Goal: Transaction & Acquisition: Subscribe to service/newsletter

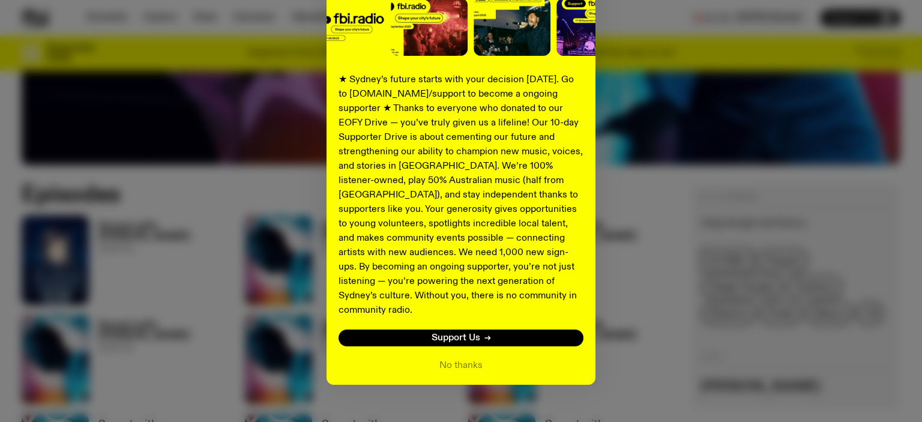
scroll to position [172, 0]
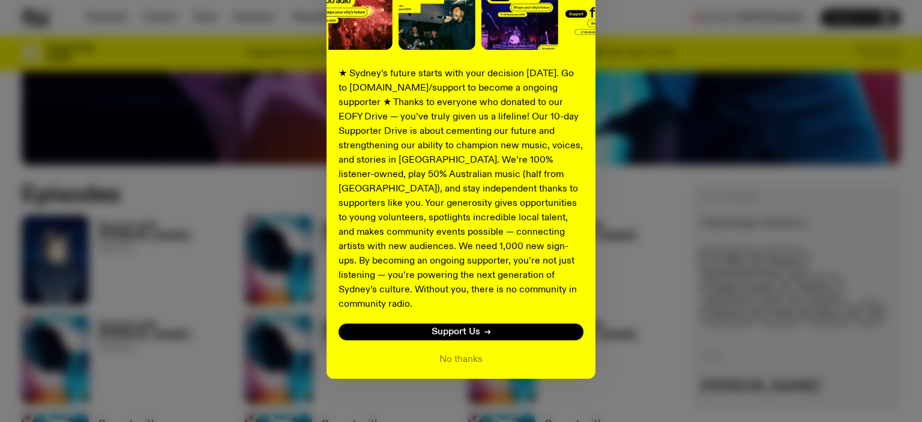
click at [625, 193] on div "Shaping the future of our city’s music, arts, and culture - with the help of YO…" at bounding box center [461, 132] width 879 height 494
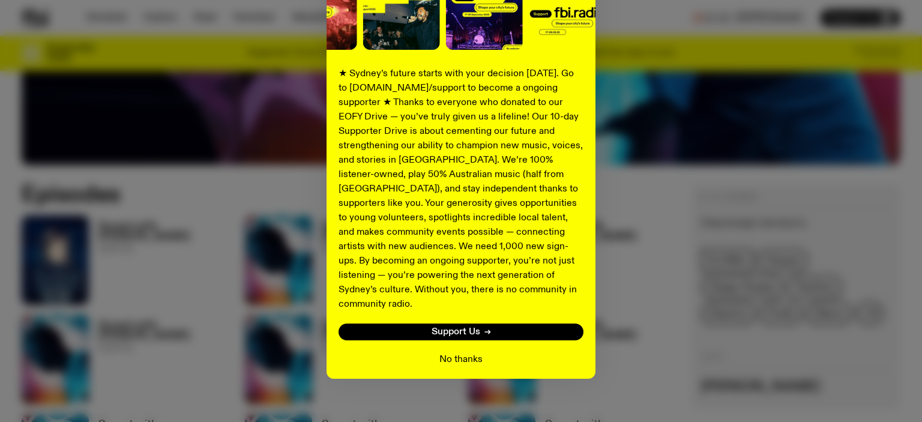
click at [469, 352] on button "No thanks" at bounding box center [461, 359] width 43 height 14
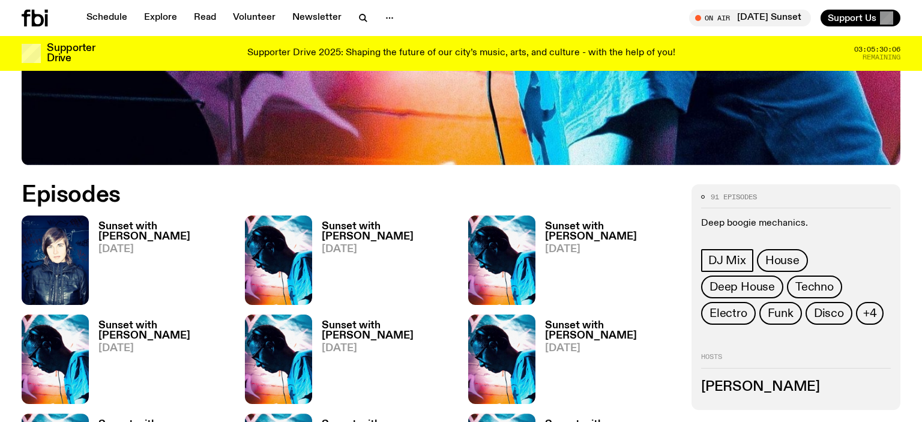
click at [124, 232] on h3 "Sunset with [PERSON_NAME]" at bounding box center [164, 232] width 132 height 20
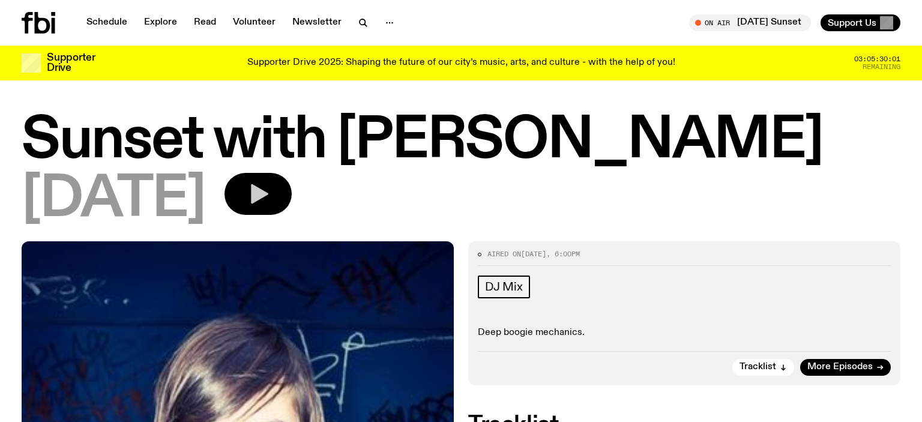
click at [268, 193] on icon "button" at bounding box center [259, 194] width 17 height 20
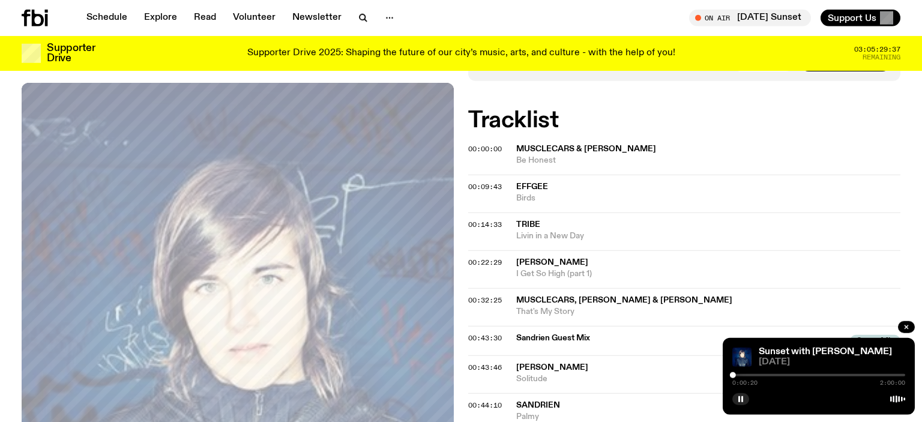
scroll to position [314, 0]
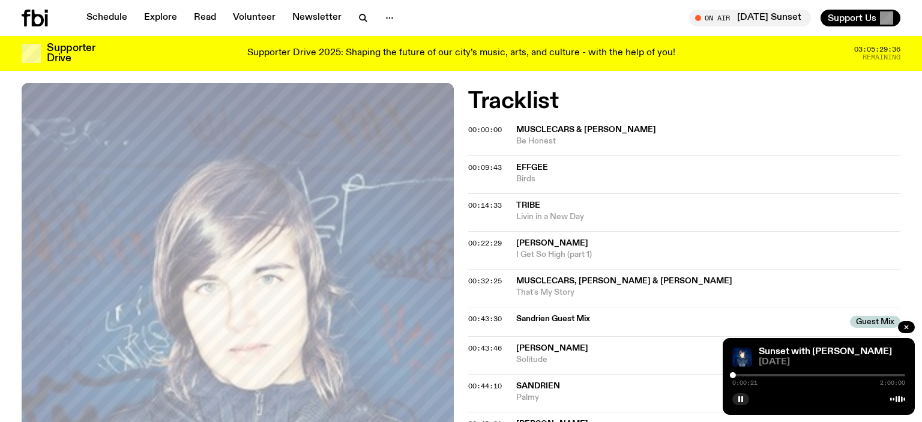
click at [619, 53] on p "Supporter Drive 2025: Shaping the future of our city’s music, arts, and culture…" at bounding box center [461, 53] width 428 height 11
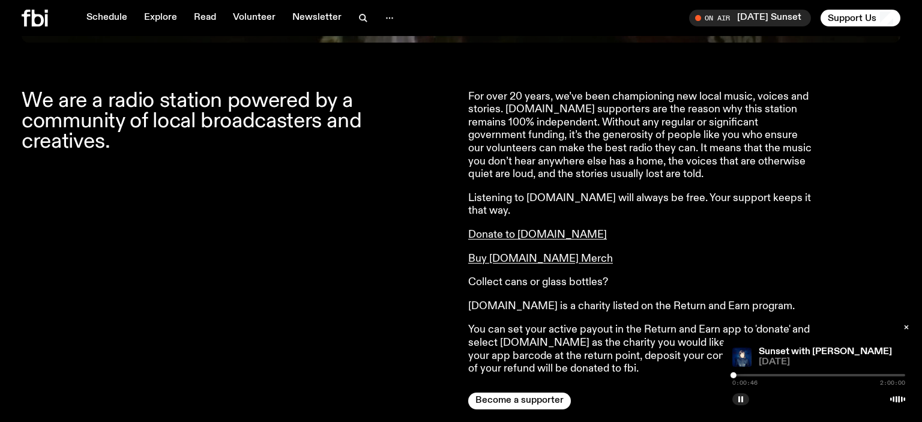
scroll to position [951, 0]
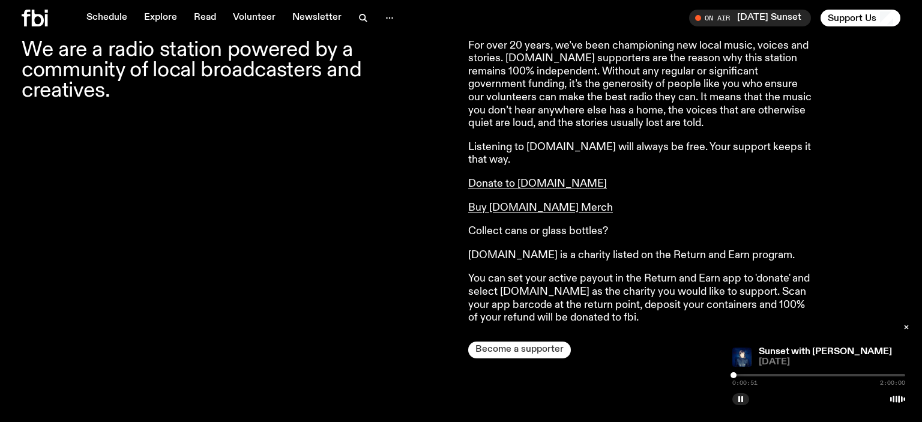
click at [539, 342] on button "Become a supporter" at bounding box center [519, 350] width 103 height 17
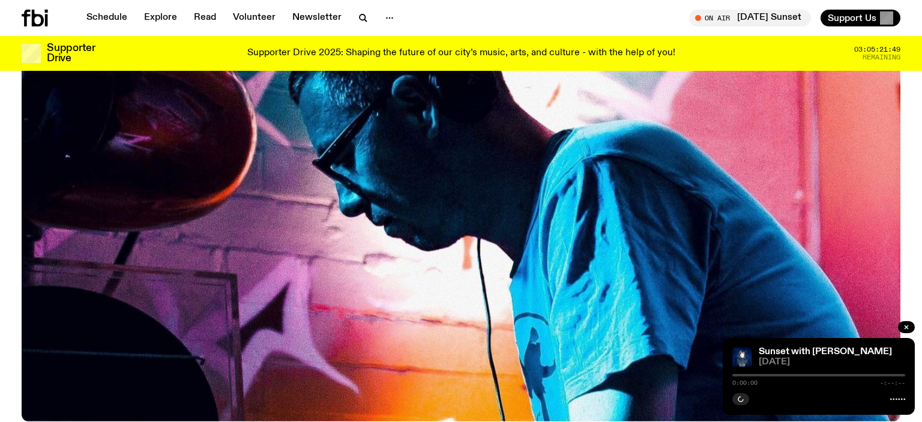
scroll to position [498, 0]
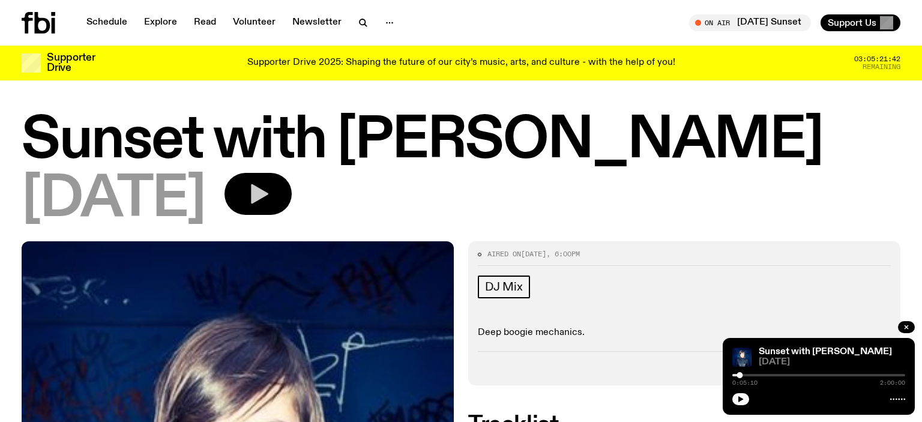
click at [268, 194] on icon "button" at bounding box center [259, 194] width 17 height 20
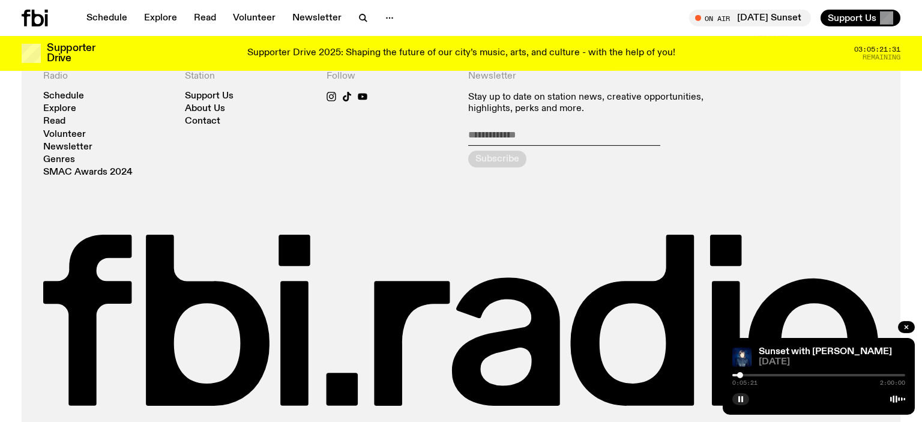
scroll to position [1116, 0]
